Goal: Check status

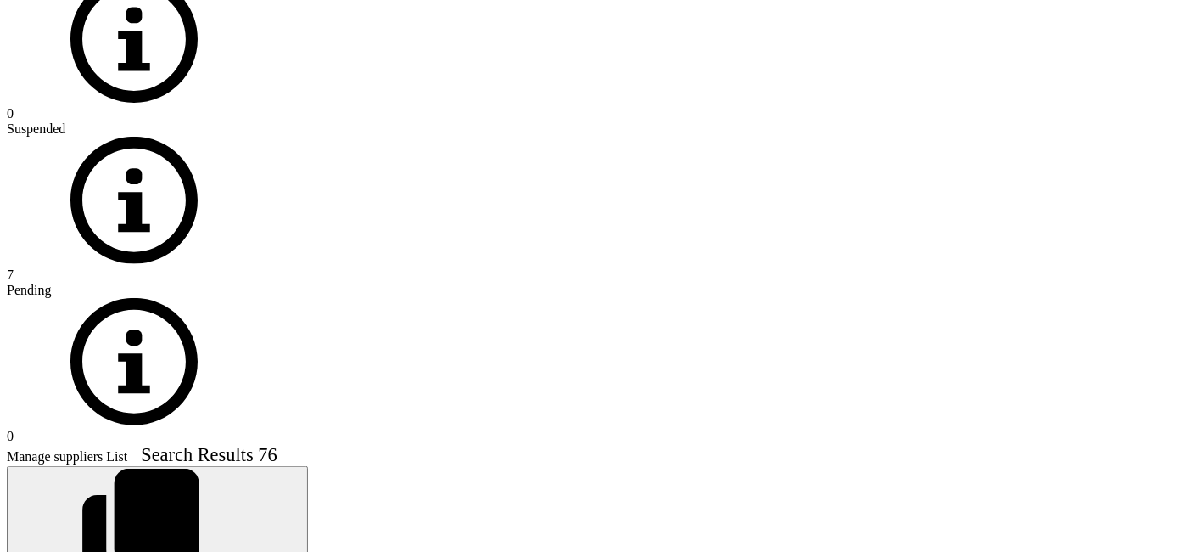
scroll to position [1414, 0]
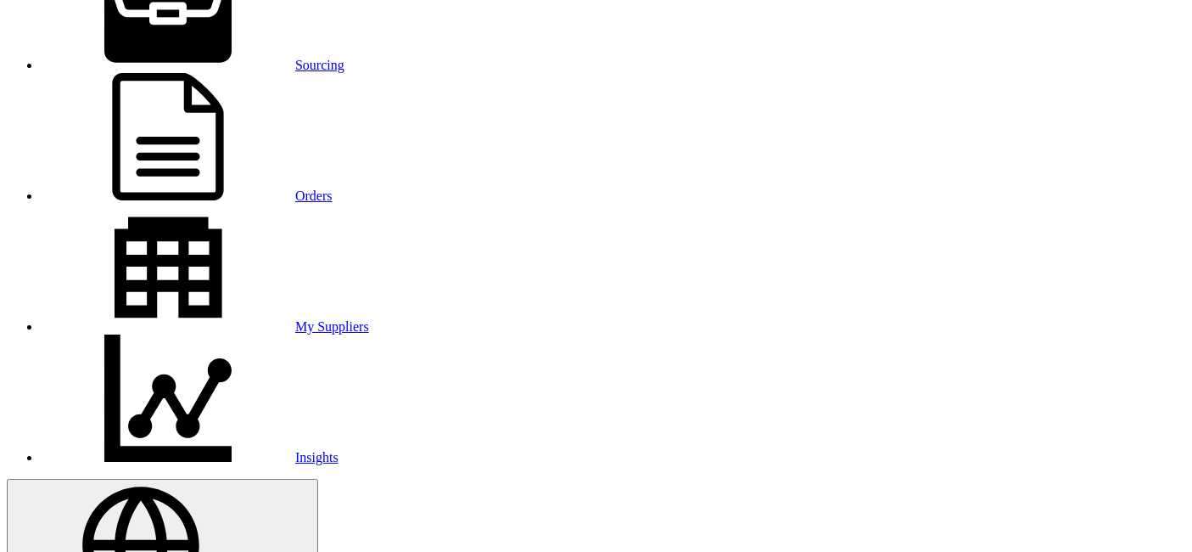
scroll to position [7, 0]
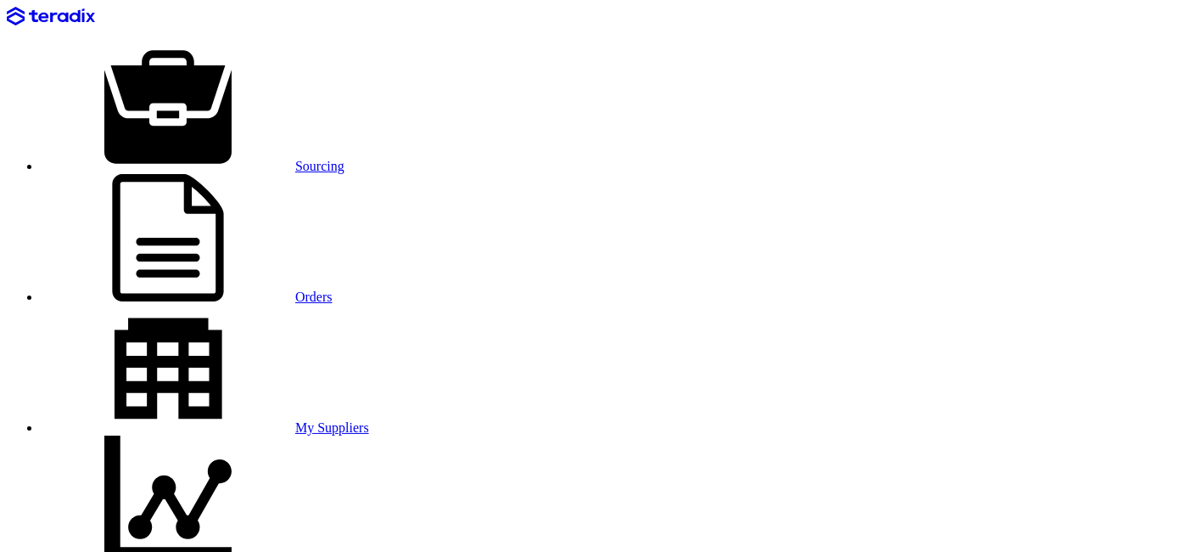
click at [224, 159] on link "Sourcing" at bounding box center [193, 166] width 304 height 14
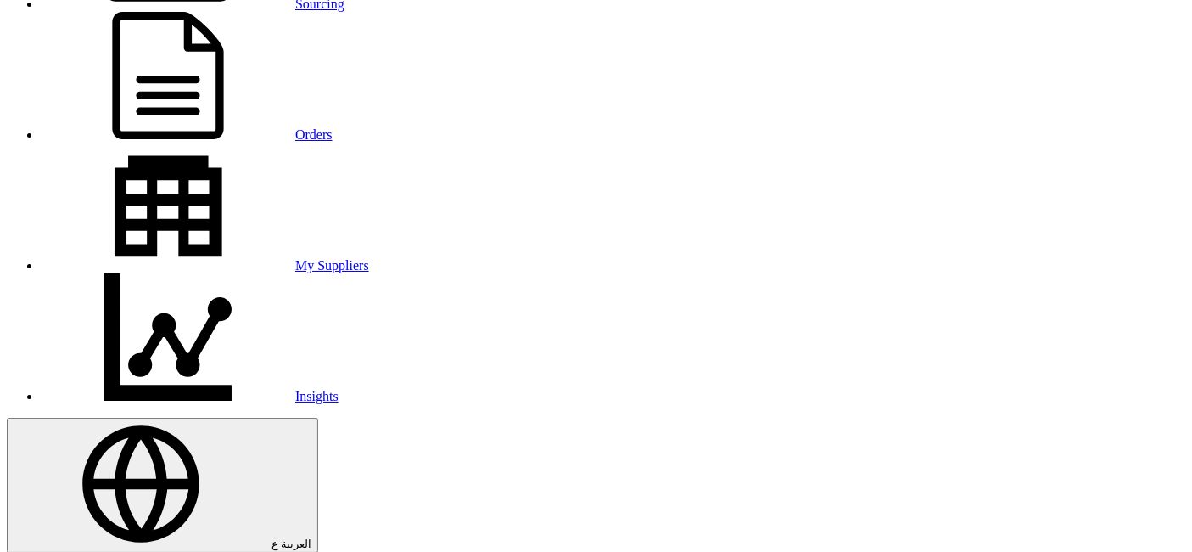
scroll to position [188, 0]
